Goal: Use online tool/utility: Utilize a website feature to perform a specific function

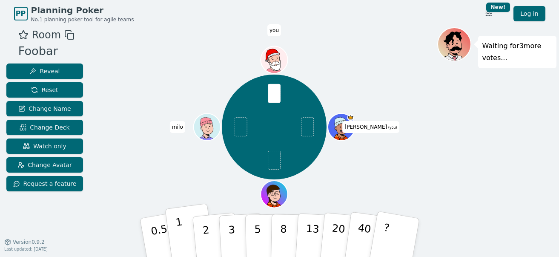
click at [182, 233] on button "1" at bounding box center [190, 237] width 51 height 69
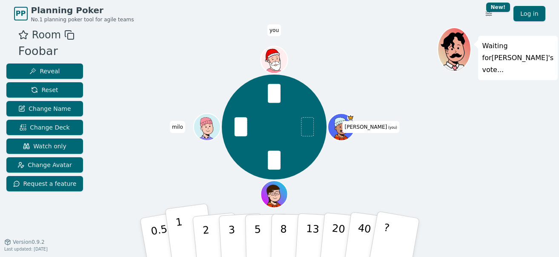
click at [183, 233] on button "1" at bounding box center [190, 237] width 51 height 69
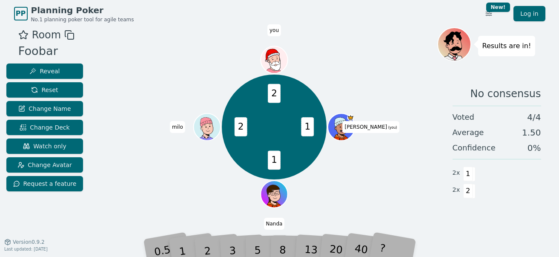
click at [205, 246] on div "2" at bounding box center [215, 237] width 28 height 32
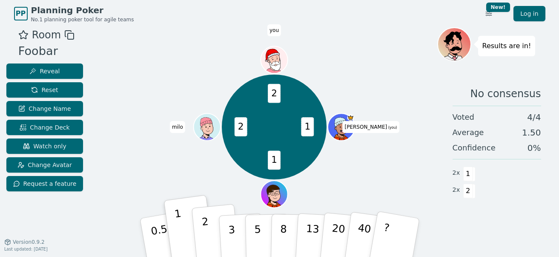
click at [206, 239] on p "2" at bounding box center [206, 238] width 11 height 46
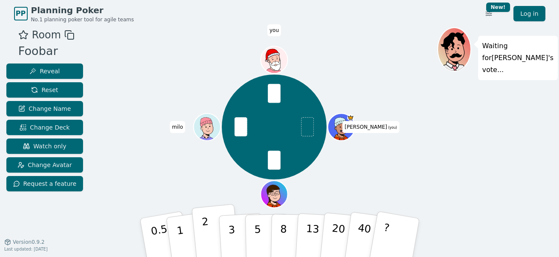
click at [206, 233] on p "2" at bounding box center [206, 238] width 11 height 46
click at [209, 234] on button "2" at bounding box center [215, 238] width 49 height 68
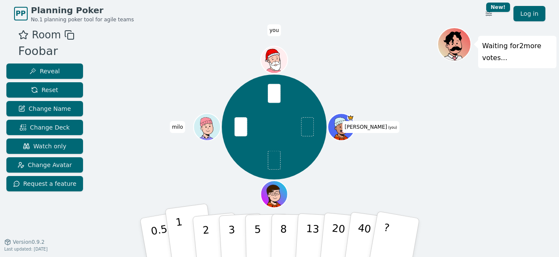
click at [180, 237] on p "1" at bounding box center [180, 238] width 13 height 46
click at [181, 232] on p "1" at bounding box center [180, 238] width 13 height 46
click at [204, 233] on p "2" at bounding box center [206, 238] width 11 height 46
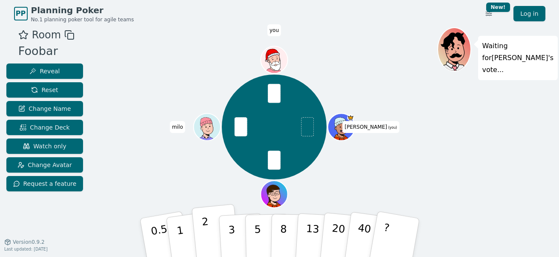
click at [206, 230] on p "2" at bounding box center [206, 238] width 11 height 46
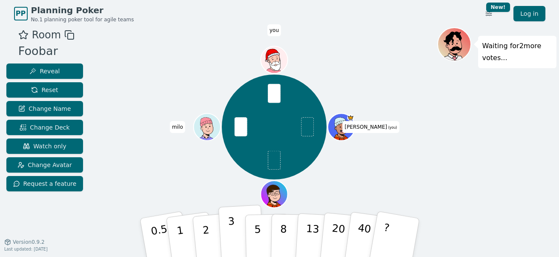
click at [231, 237] on p "3" at bounding box center [231, 238] width 9 height 46
click at [391, 192] on div "[PERSON_NAME] (you) [PERSON_NAME] you" at bounding box center [274, 127] width 326 height 169
click at [206, 232] on p "2" at bounding box center [206, 238] width 11 height 46
click at [210, 230] on button "2" at bounding box center [215, 238] width 49 height 68
click at [212, 231] on button "2" at bounding box center [215, 238] width 49 height 68
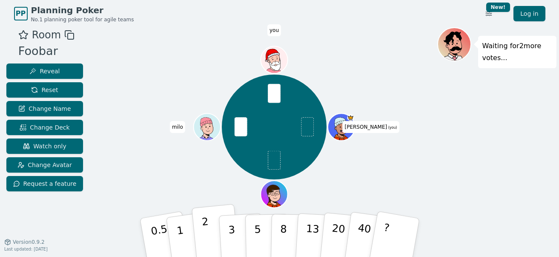
click at [209, 234] on button "2" at bounding box center [215, 238] width 49 height 68
click at [179, 231] on p "1" at bounding box center [180, 238] width 13 height 46
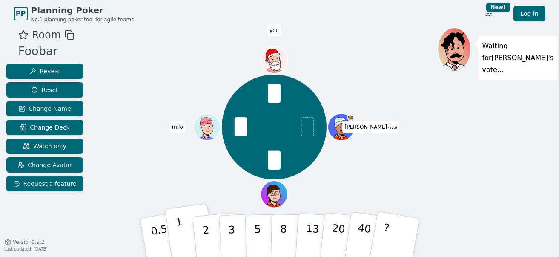
click at [186, 233] on button "1" at bounding box center [190, 237] width 51 height 69
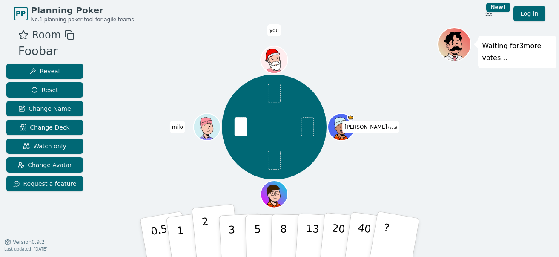
click at [210, 231] on button "2" at bounding box center [215, 238] width 49 height 68
click at [206, 229] on p "2" at bounding box center [206, 238] width 11 height 46
click at [183, 227] on button "1" at bounding box center [190, 237] width 51 height 69
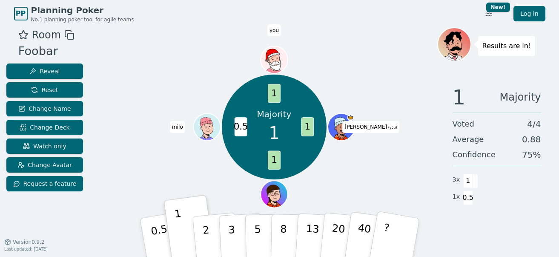
click at [358, 182] on div "Majority 1 1 1 0.5 1 [PERSON_NAME] (you) [PERSON_NAME] you" at bounding box center [274, 127] width 326 height 169
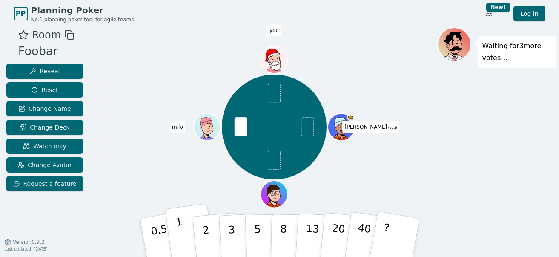
click at [189, 242] on button "1" at bounding box center [190, 237] width 51 height 69
click at [185, 231] on button "1" at bounding box center [190, 237] width 51 height 69
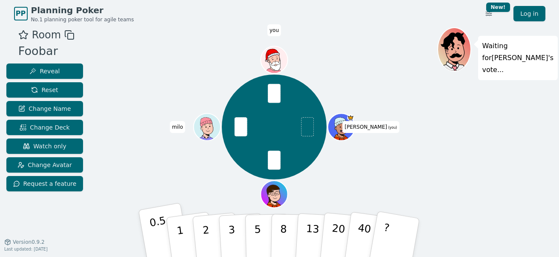
click at [162, 239] on p "0.5" at bounding box center [161, 238] width 24 height 48
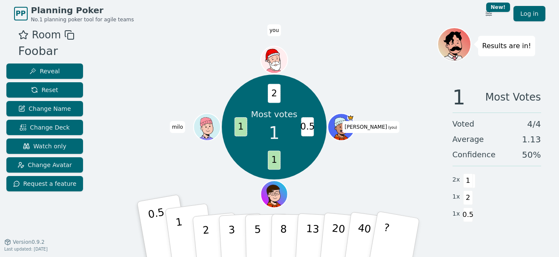
click at [178, 238] on p "1" at bounding box center [180, 238] width 13 height 46
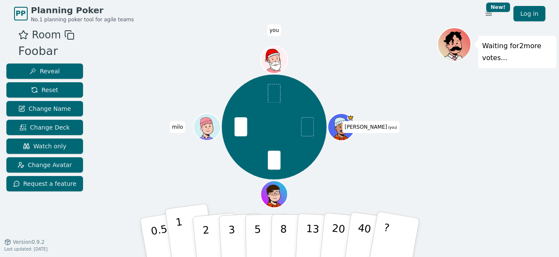
click at [181, 243] on p "1" at bounding box center [180, 238] width 13 height 46
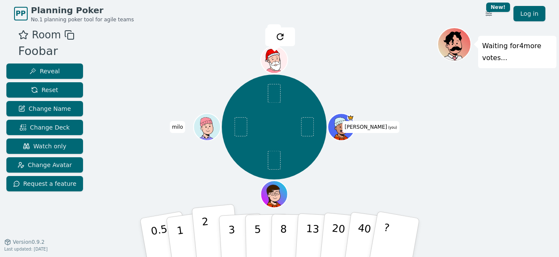
click at [205, 231] on p "2" at bounding box center [206, 238] width 11 height 46
